Goal: Task Accomplishment & Management: Use online tool/utility

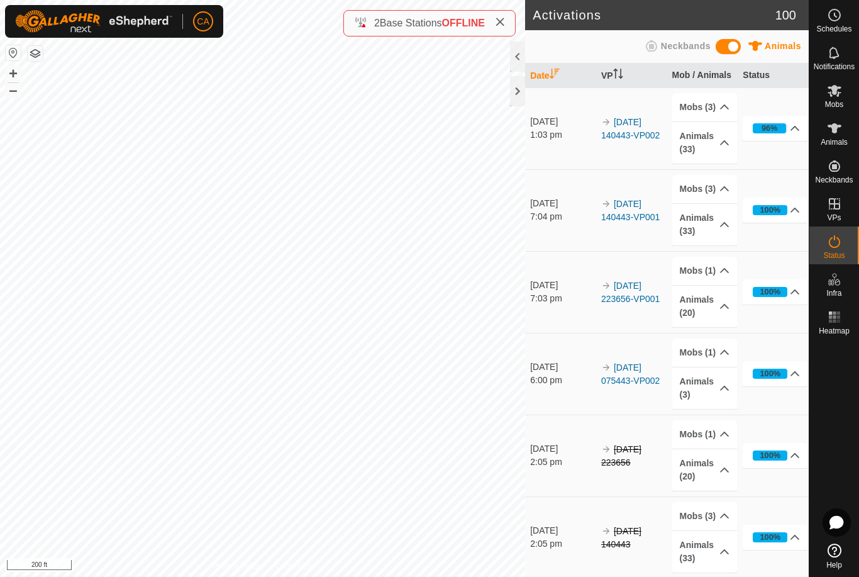
click at [505, 27] on icon at bounding box center [500, 22] width 10 height 10
click at [521, 96] on div at bounding box center [517, 91] width 15 height 30
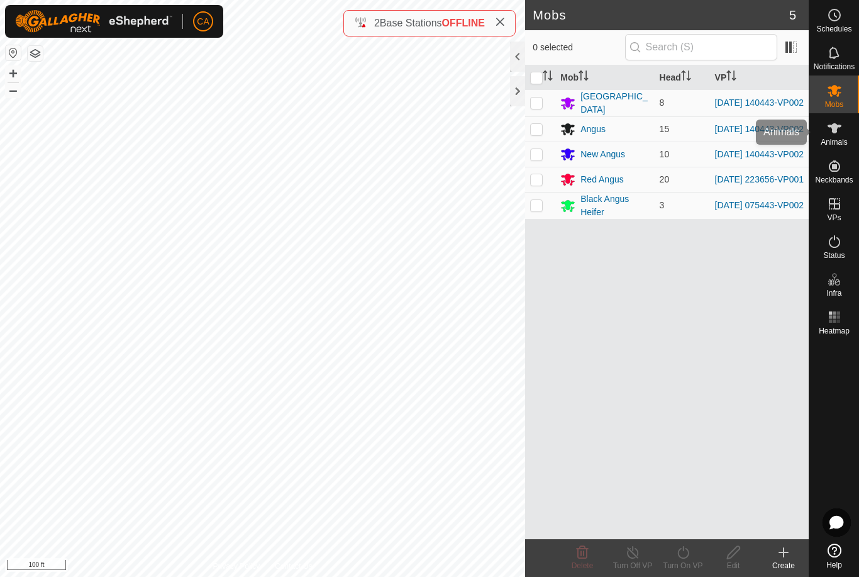
click at [837, 136] on es-animals-svg-icon at bounding box center [834, 128] width 23 height 20
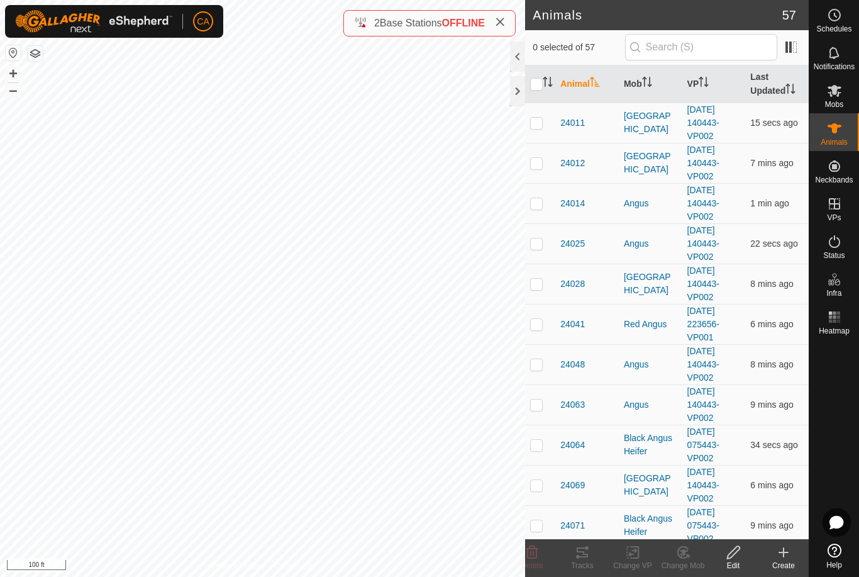
click at [643, 95] on th "Mob" at bounding box center [651, 84] width 64 height 38
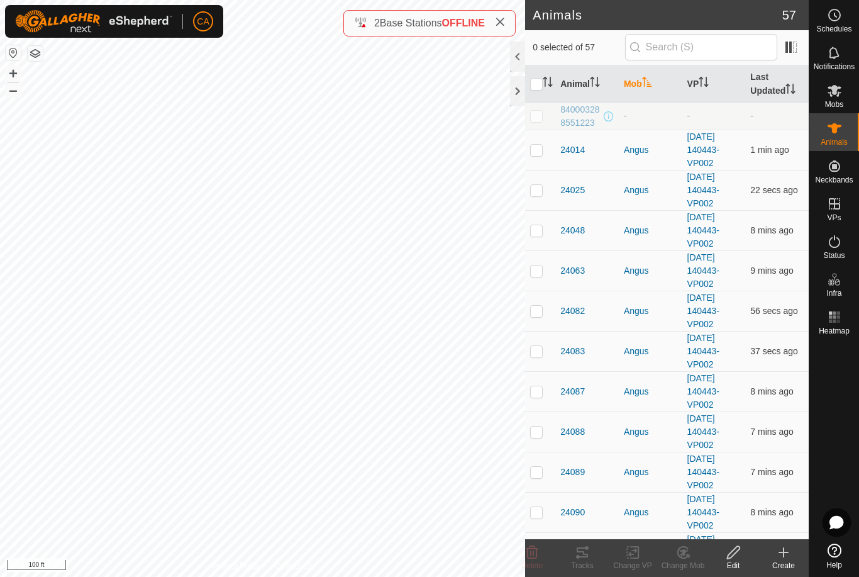
click at [651, 91] on th "Mob" at bounding box center [651, 84] width 64 height 38
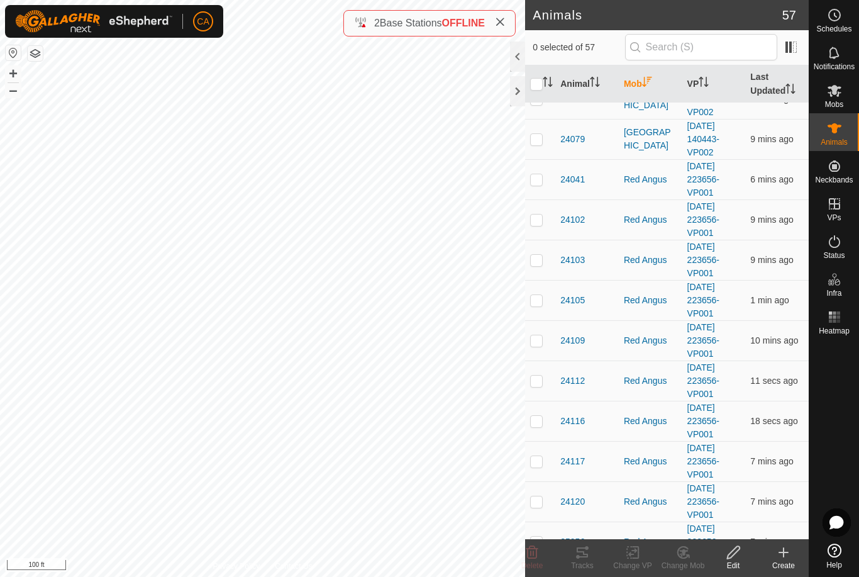
scroll to position [281, 0]
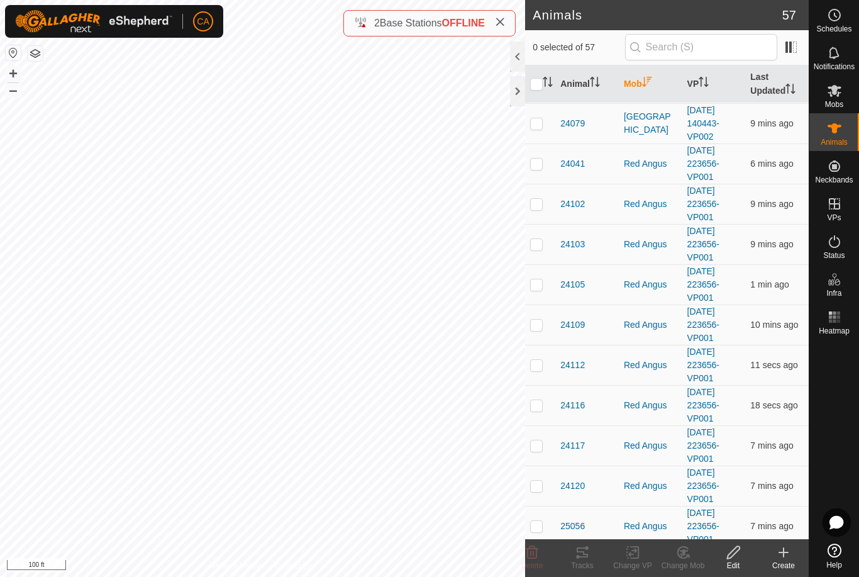
click at [670, 157] on div "Red Angus" at bounding box center [650, 163] width 53 height 13
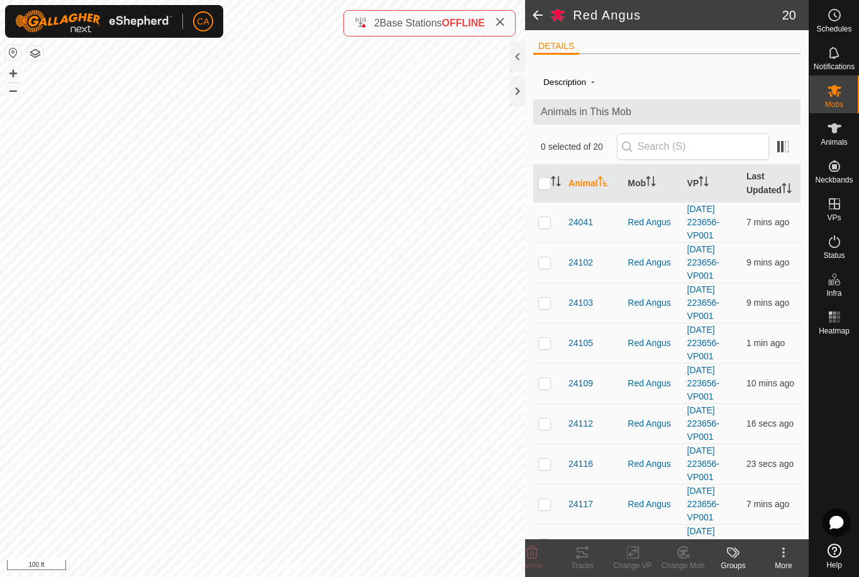
click at [548, 222] on p-checkbox at bounding box center [544, 222] width 13 height 10
checkbox input "true"
click at [543, 270] on td at bounding box center [548, 262] width 30 height 40
checkbox input "true"
click at [549, 299] on p-checkbox at bounding box center [544, 302] width 13 height 10
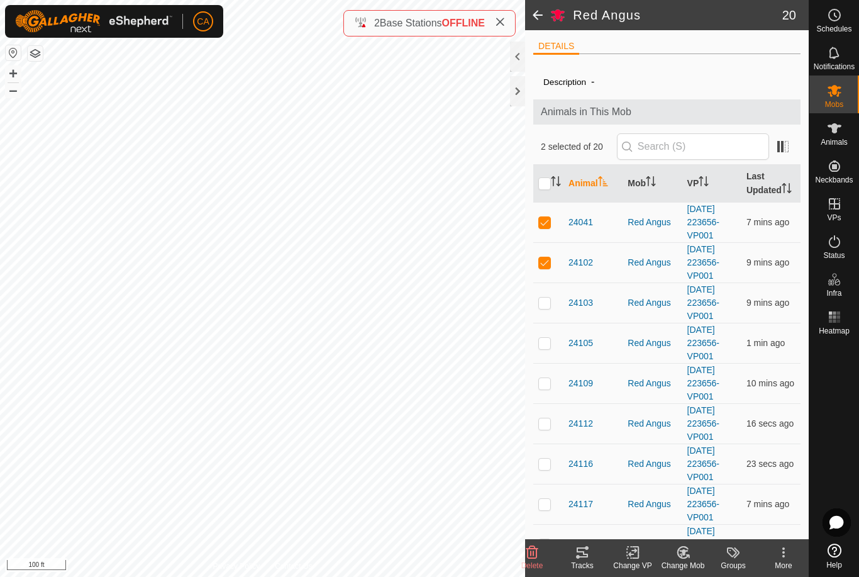
checkbox input "true"
click at [548, 344] on p-checkbox at bounding box center [544, 343] width 13 height 10
checkbox input "true"
click at [555, 378] on td at bounding box center [548, 383] width 30 height 40
checkbox input "true"
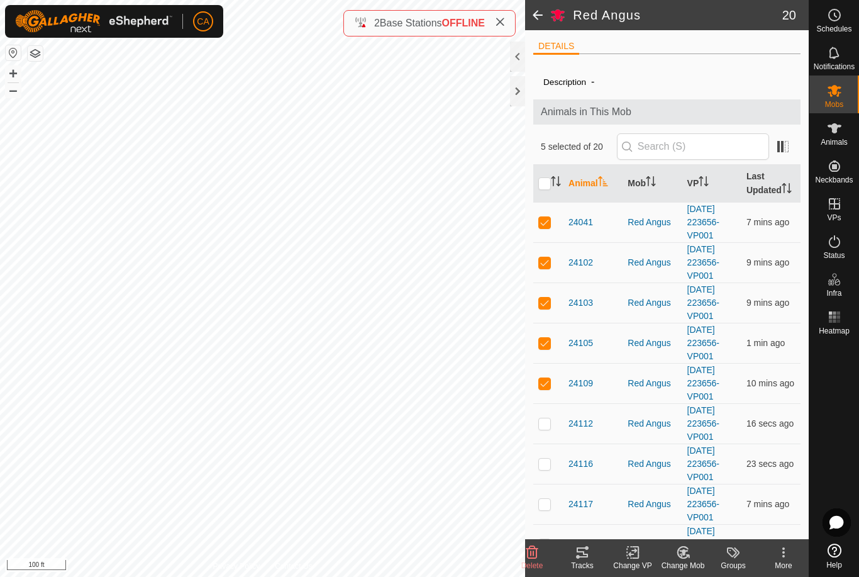
click at [550, 412] on td at bounding box center [548, 423] width 30 height 40
checkbox input "true"
click at [551, 458] on td at bounding box center [548, 463] width 30 height 40
checkbox input "true"
click at [550, 503] on p-checkbox at bounding box center [544, 504] width 13 height 10
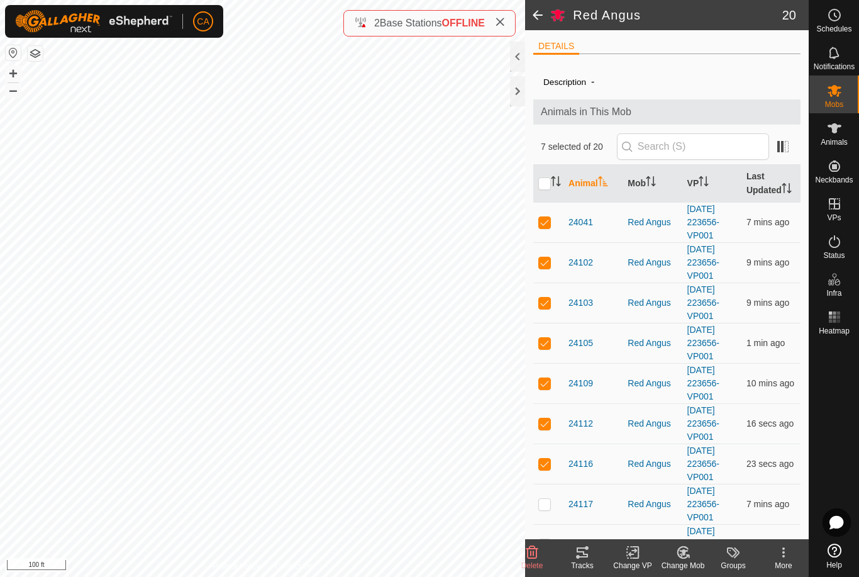
checkbox input "true"
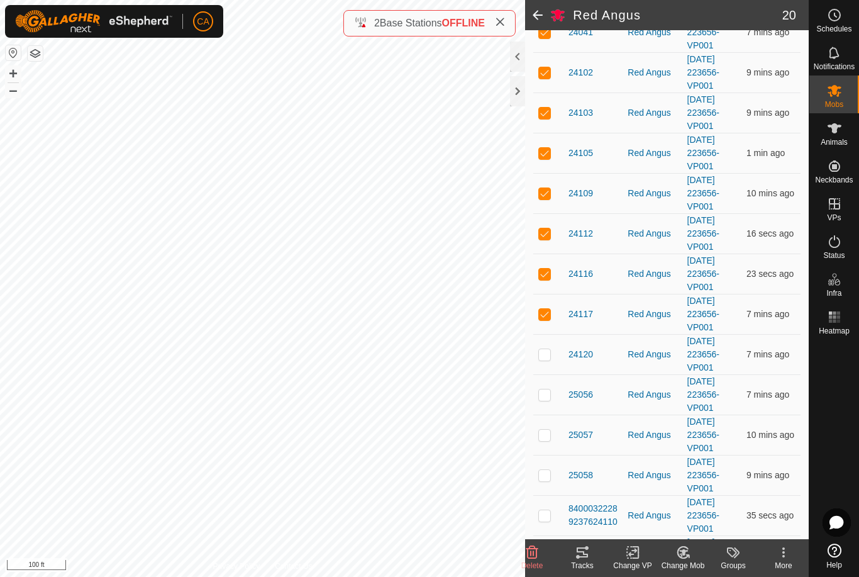
scroll to position [192, 0]
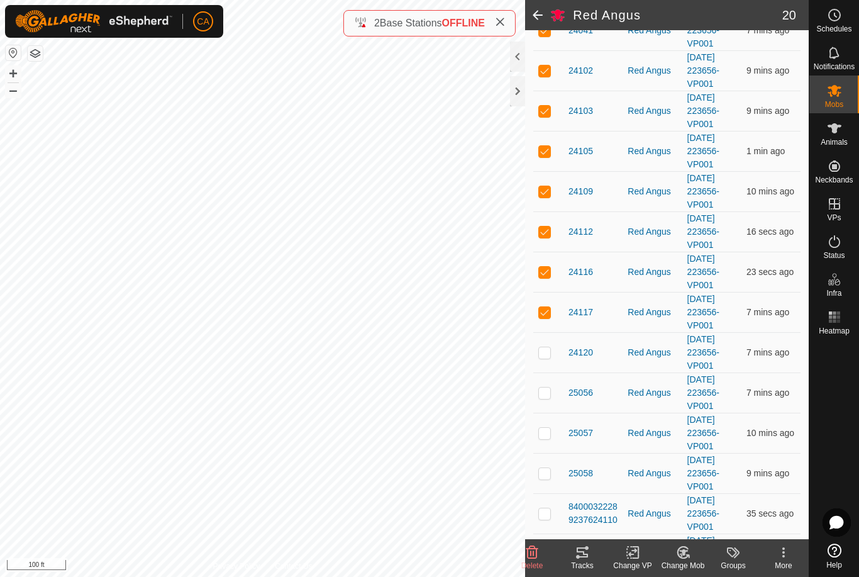
click at [549, 433] on p-checkbox at bounding box center [544, 433] width 13 height 10
checkbox input "true"
click at [546, 462] on td at bounding box center [548, 473] width 30 height 40
checkbox input "true"
click at [582, 556] on icon at bounding box center [582, 552] width 11 height 10
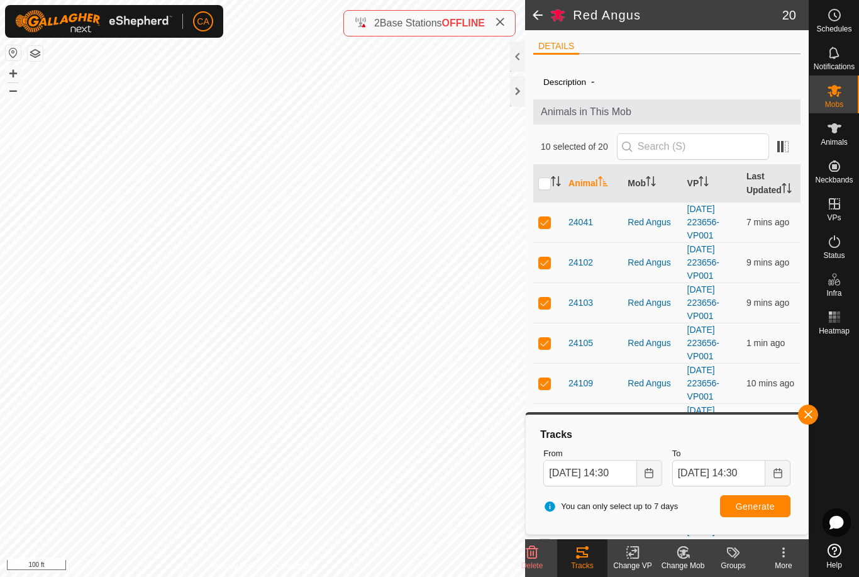
scroll to position [0, 0]
click at [549, 188] on input "checkbox" at bounding box center [544, 183] width 13 height 13
checkbox input "true"
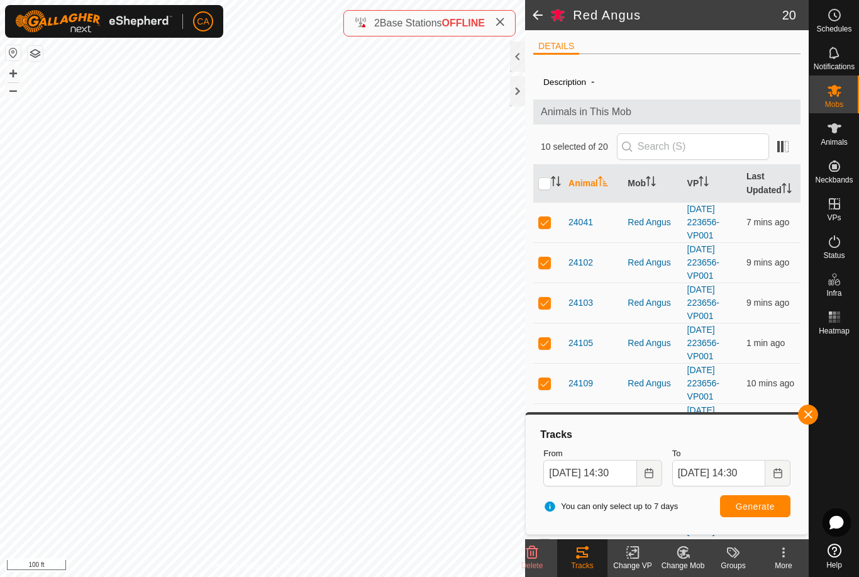
checkbox input "true"
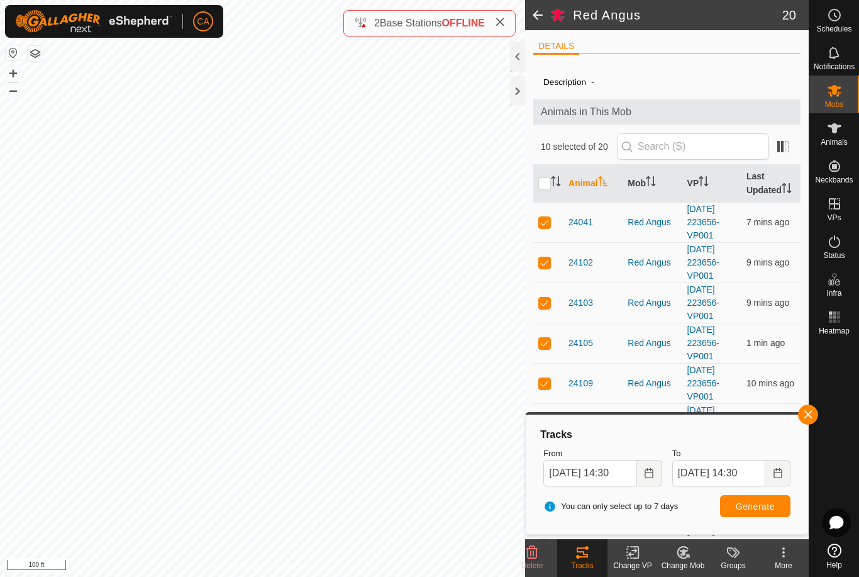
checkbox input "true"
click at [546, 181] on input "checkbox" at bounding box center [544, 183] width 13 height 13
checkbox input "false"
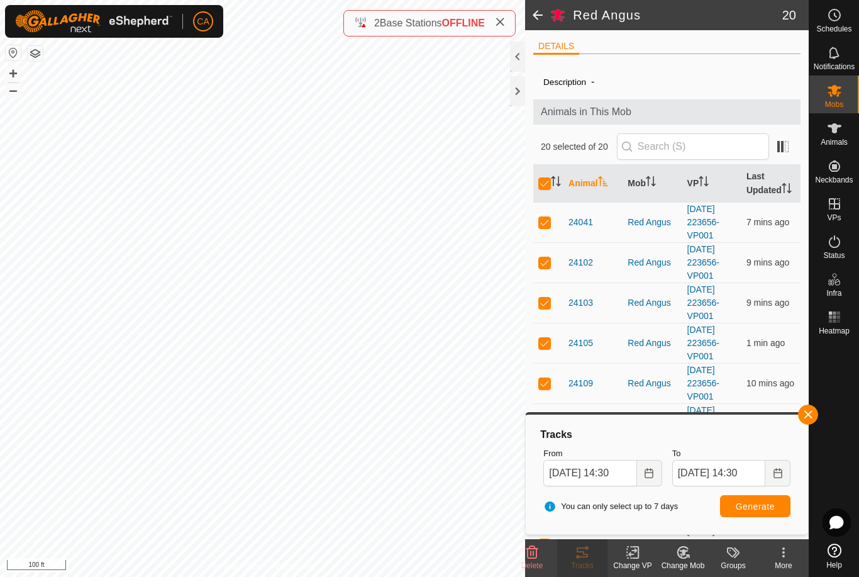
checkbox input "false"
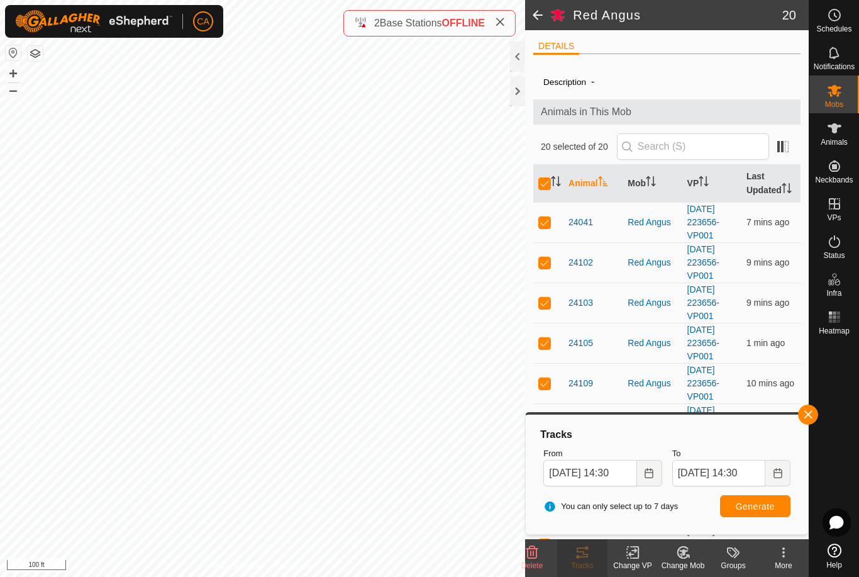
checkbox input "false"
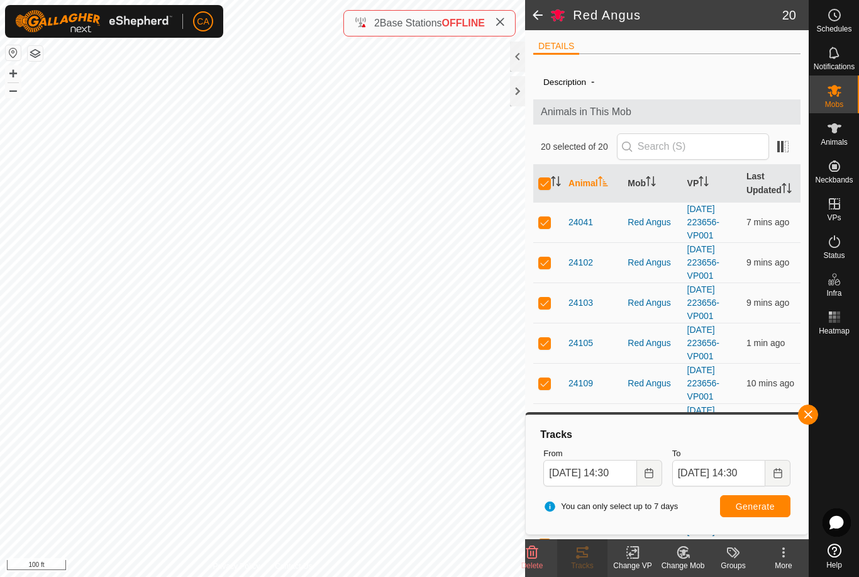
checkbox input "false"
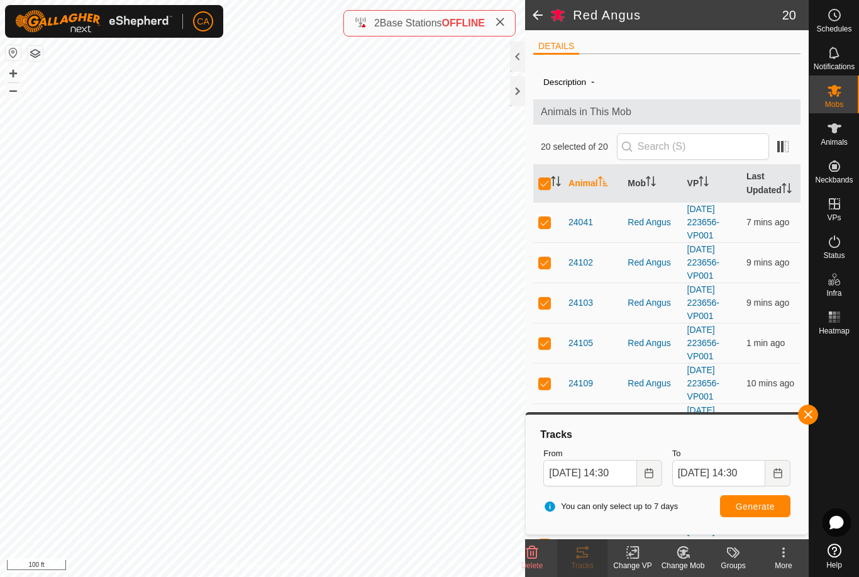
checkbox input "false"
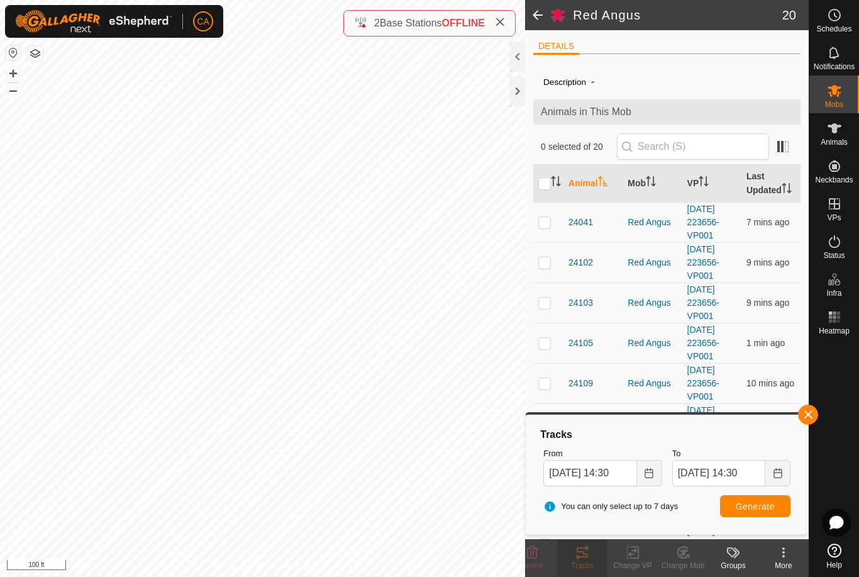
click at [548, 185] on input "checkbox" at bounding box center [544, 183] width 13 height 13
checkbox input "true"
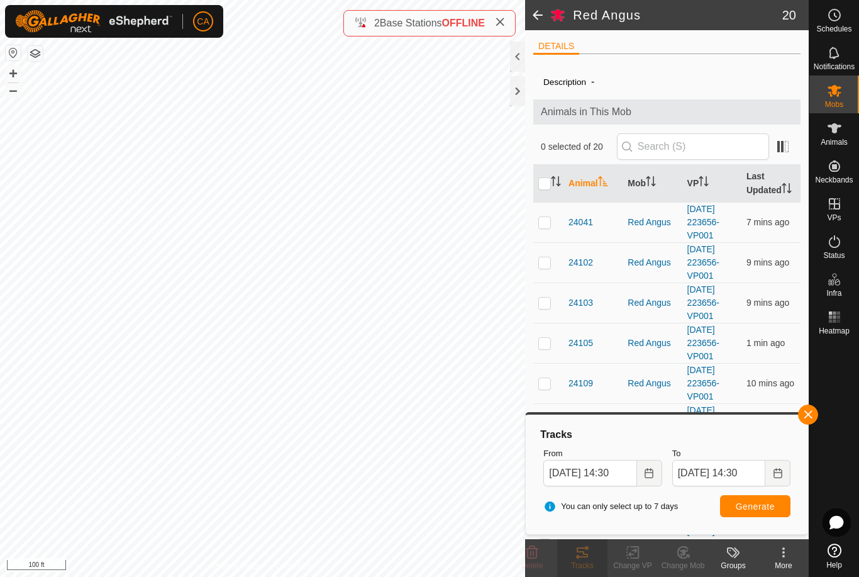
checkbox input "true"
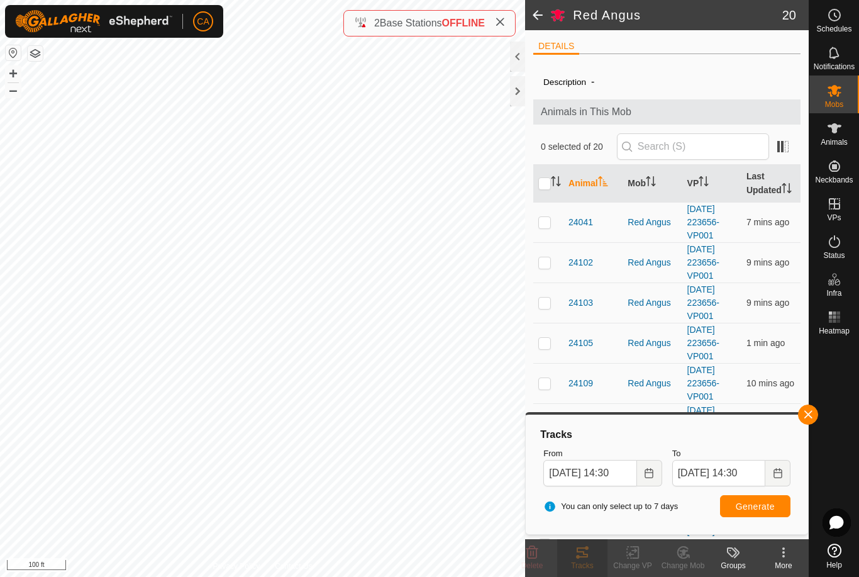
checkbox input "true"
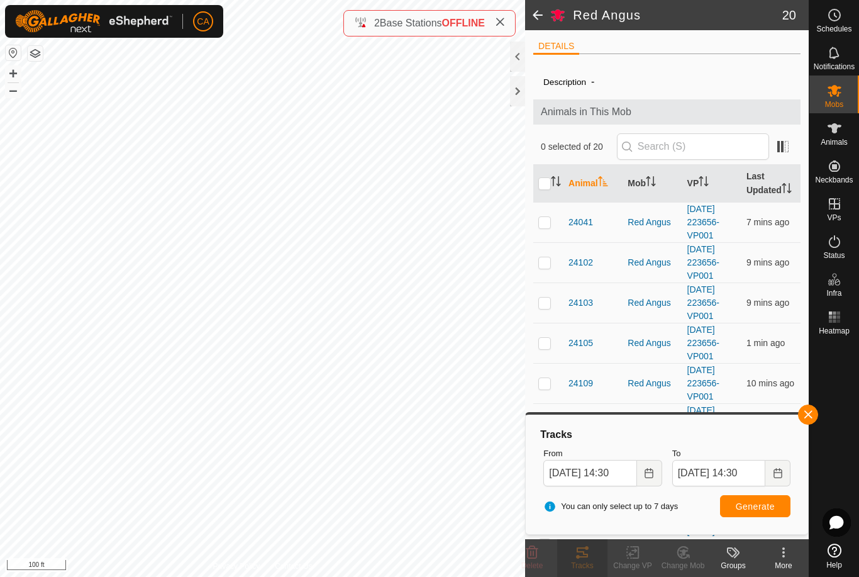
checkbox input "true"
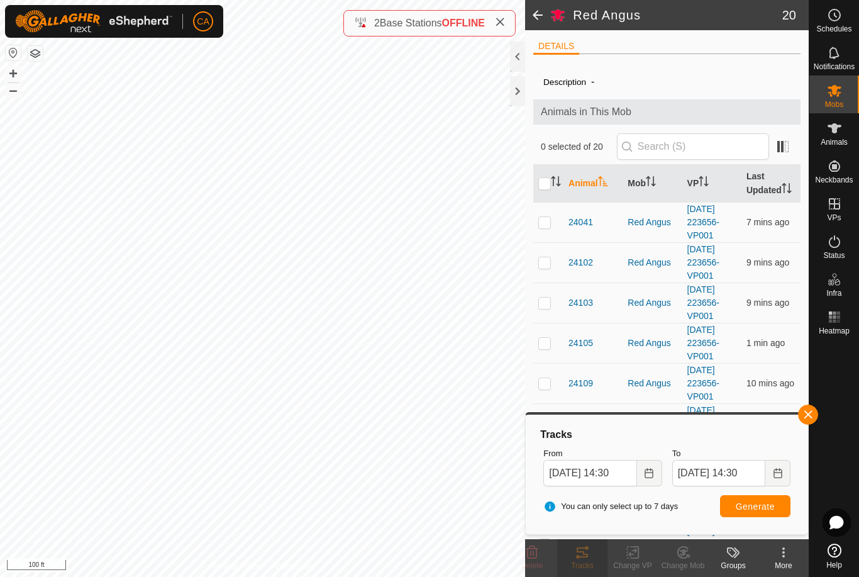
checkbox input "true"
click at [548, 190] on input "checkbox" at bounding box center [544, 183] width 13 height 13
checkbox input "false"
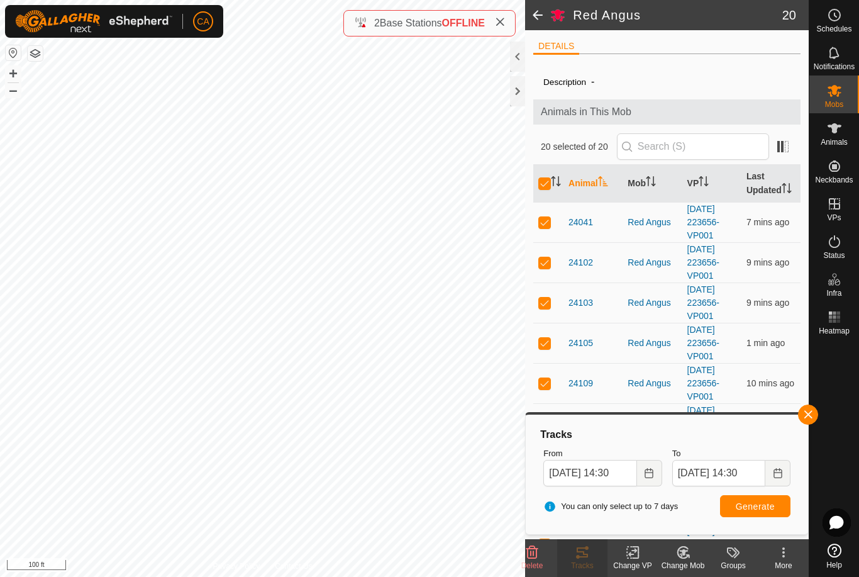
checkbox input "false"
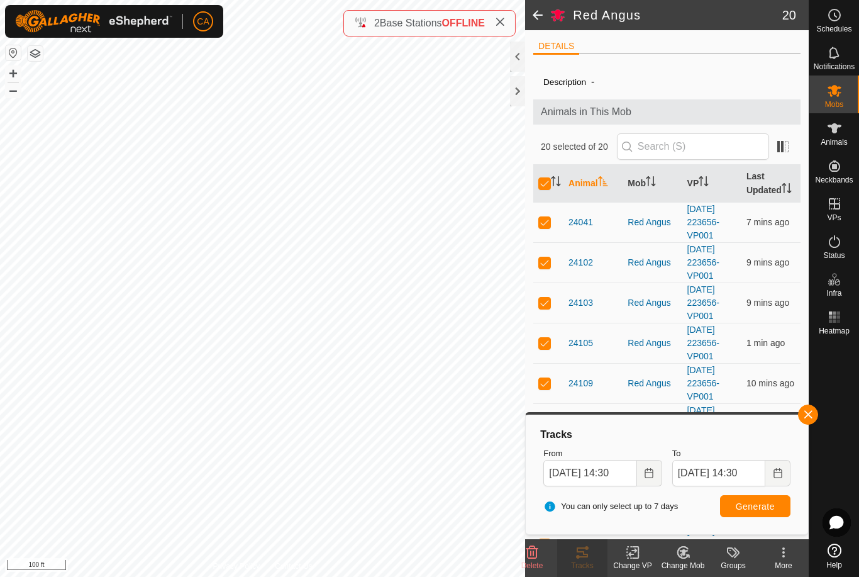
checkbox input "false"
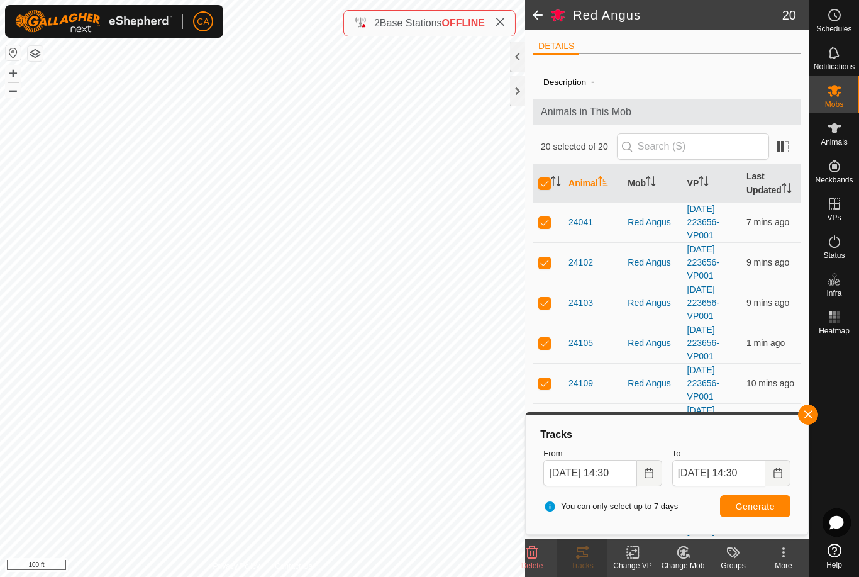
checkbox input "false"
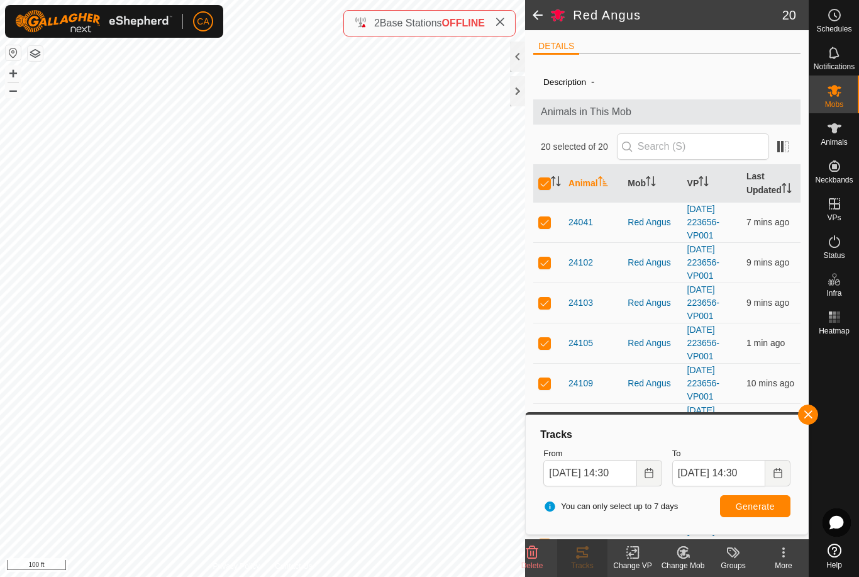
checkbox input "false"
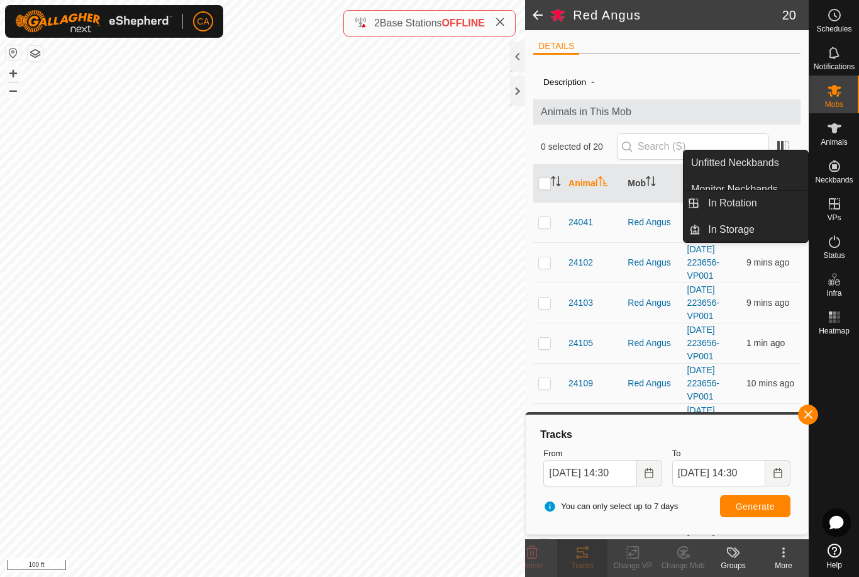
click at [775, 206] on link "In Rotation" at bounding box center [754, 203] width 108 height 25
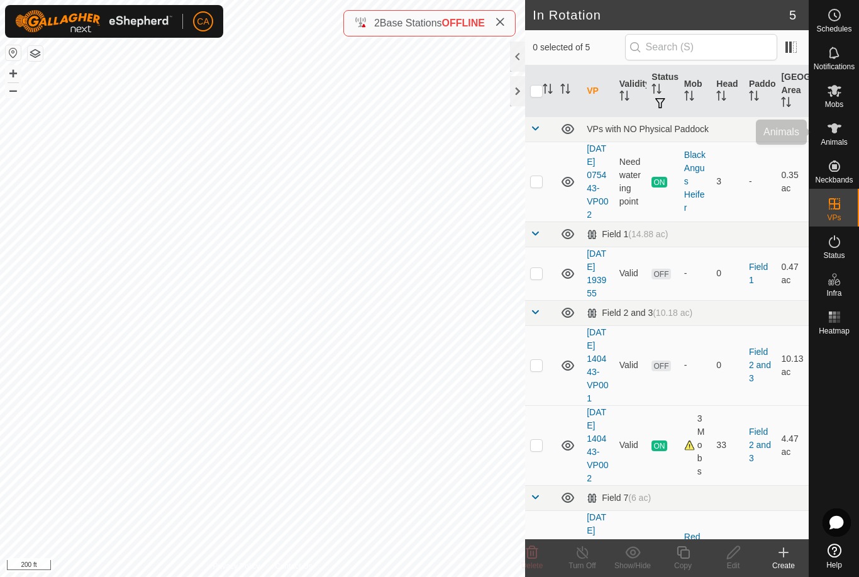
click at [841, 134] on icon at bounding box center [834, 128] width 15 height 15
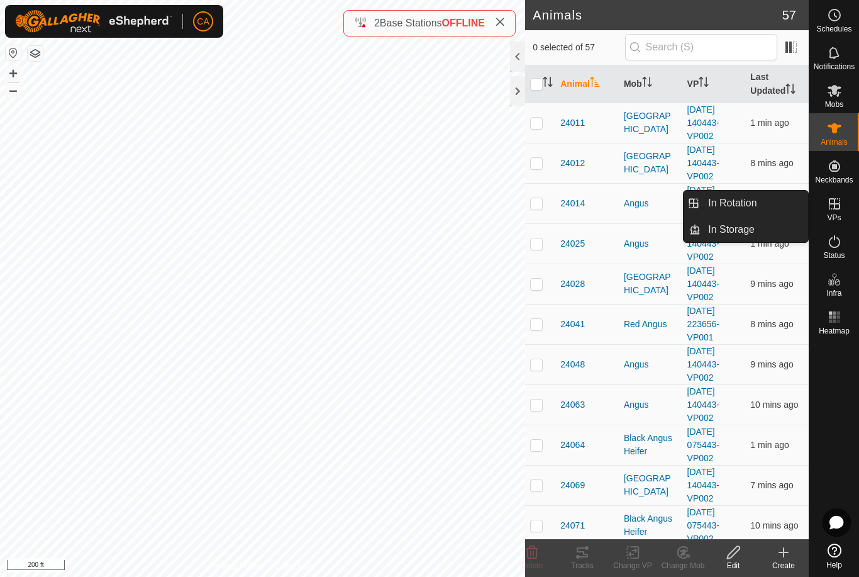
click at [753, 201] on span "In Rotation" at bounding box center [732, 203] width 48 height 15
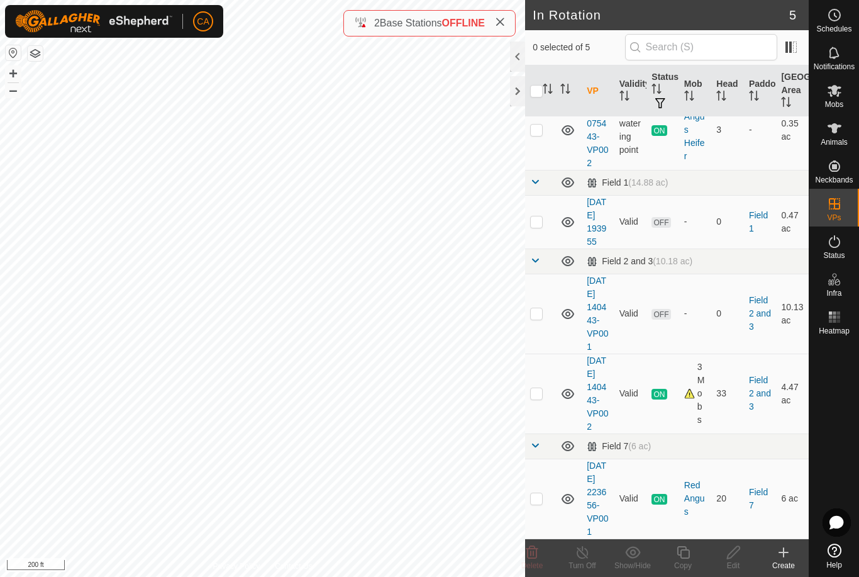
scroll to position [117, 0]
click at [538, 308] on p-checkbox at bounding box center [536, 313] width 13 height 10
checkbox input "true"
click at [731, 554] on icon at bounding box center [734, 552] width 16 height 15
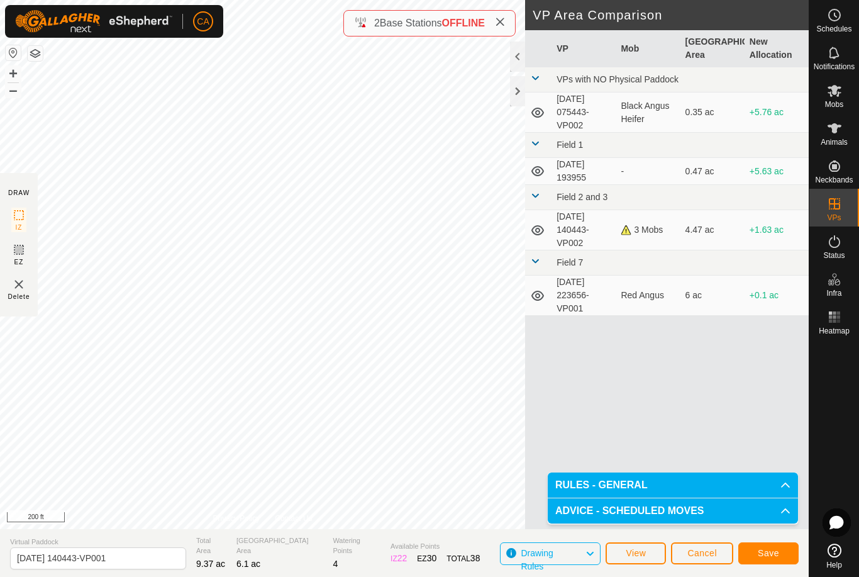
click at [751, 557] on button "Save" at bounding box center [768, 553] width 60 height 22
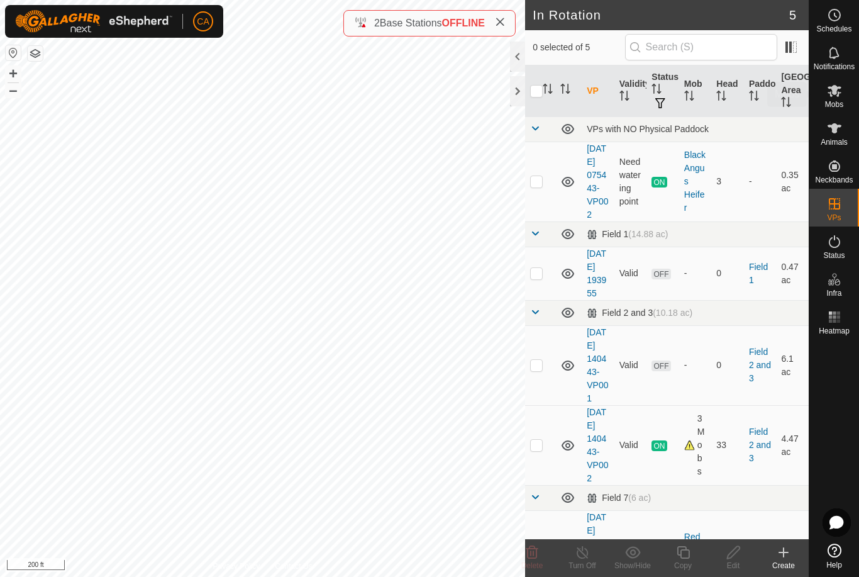
click at [849, 93] on div "Mobs" at bounding box center [834, 94] width 50 height 38
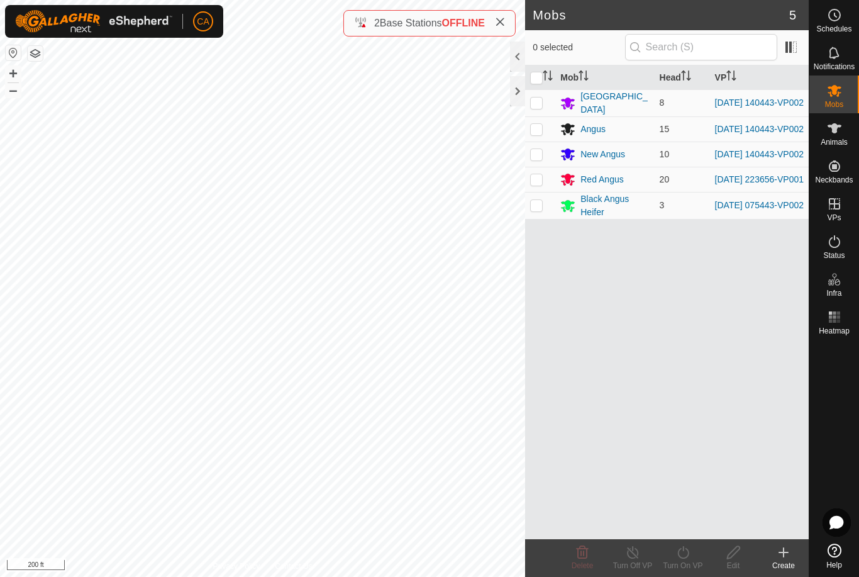
click at [538, 101] on p-checkbox at bounding box center [536, 102] width 13 height 10
checkbox input "true"
click at [548, 134] on td at bounding box center [540, 128] width 30 height 25
checkbox input "true"
click at [545, 159] on td at bounding box center [540, 153] width 30 height 25
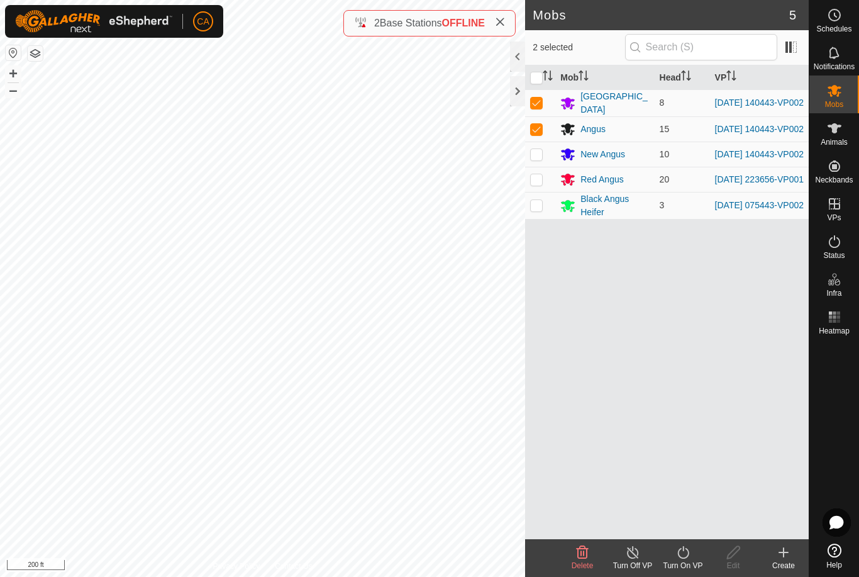
checkbox input "true"
click at [689, 568] on div "Turn On VP" at bounding box center [683, 565] width 50 height 11
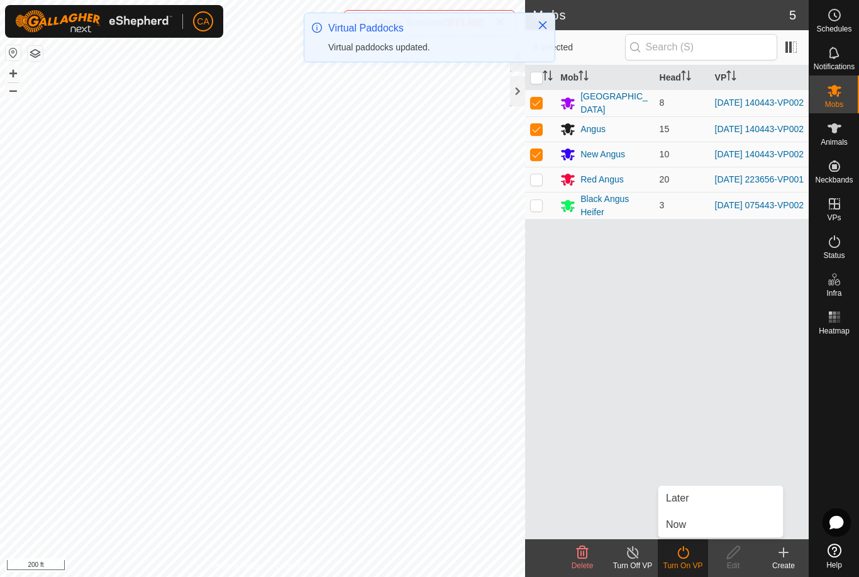
click at [683, 542] on div "Turn On VP" at bounding box center [683, 558] width 50 height 38
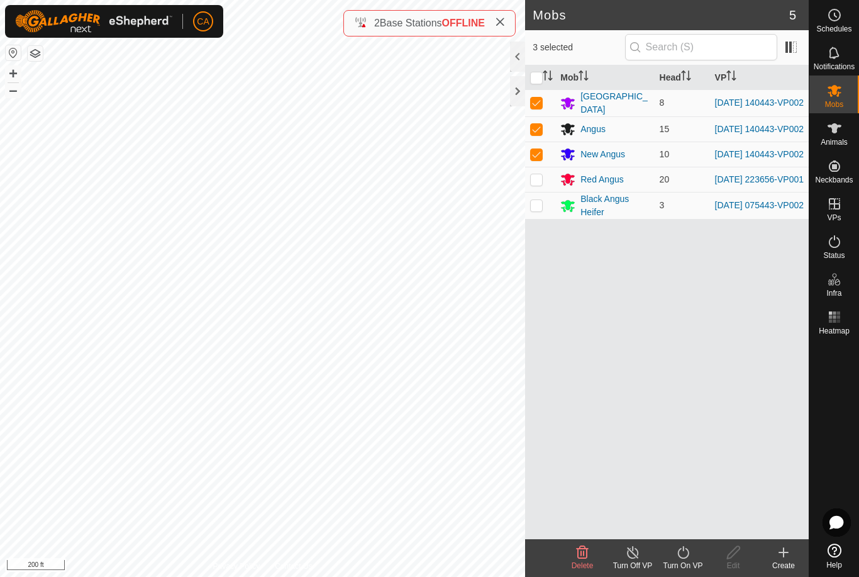
click at [688, 568] on div "Turn On VP" at bounding box center [683, 565] width 50 height 11
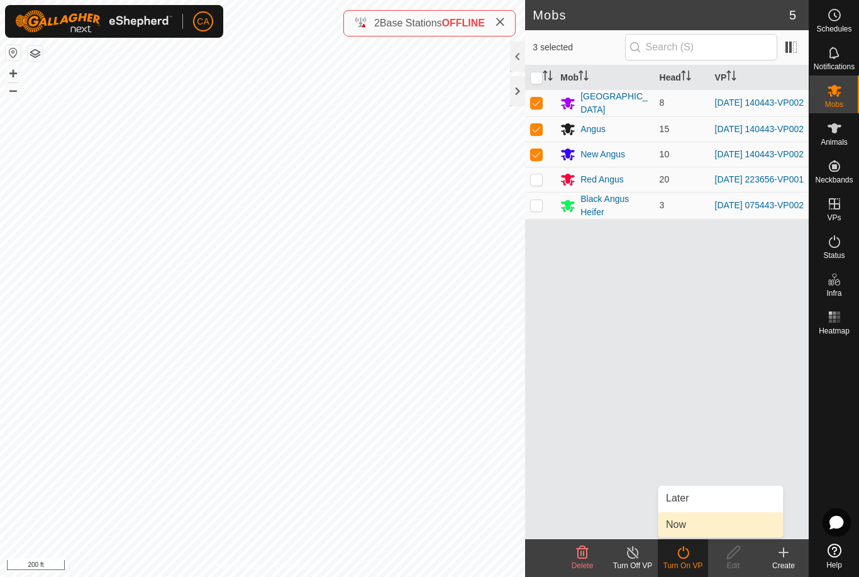
click at [695, 523] on link "Now" at bounding box center [720, 524] width 124 height 25
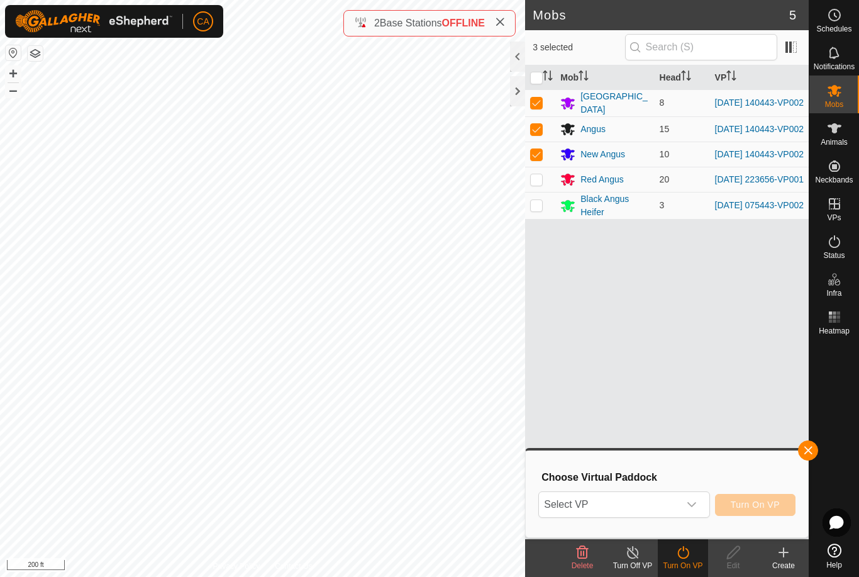
click at [634, 495] on span "Select VP" at bounding box center [609, 504] width 140 height 25
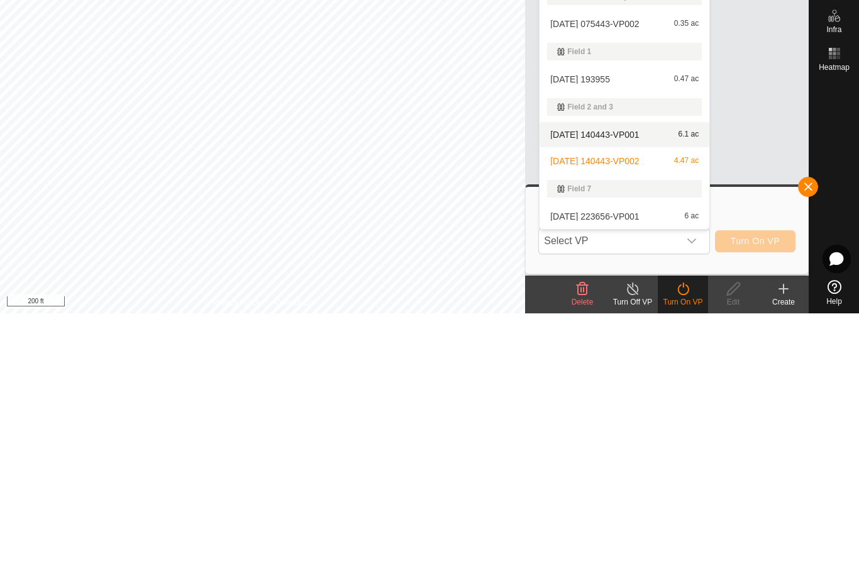
click at [630, 394] on span "[DATE] 140443-VP001" at bounding box center [594, 398] width 89 height 9
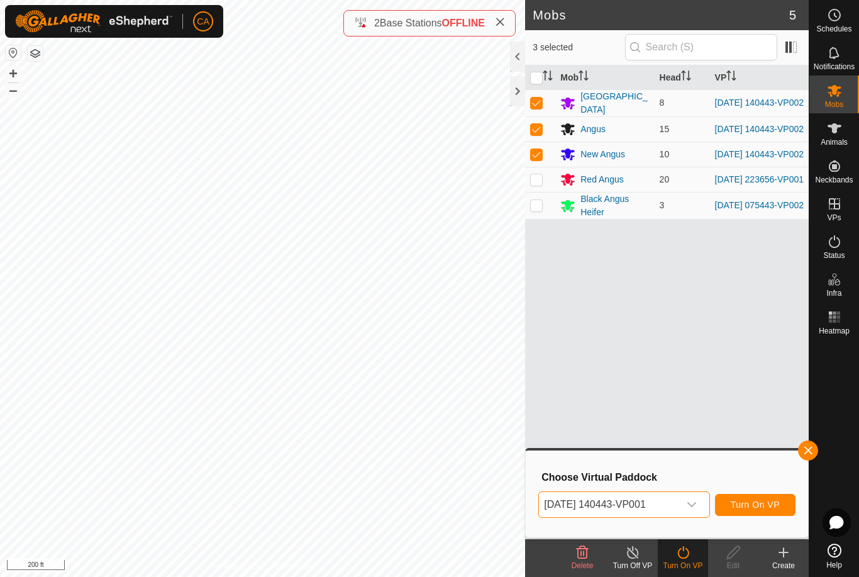
click at [760, 505] on span "Turn On VP" at bounding box center [755, 504] width 49 height 10
